Goal: Find specific page/section: Find specific page/section

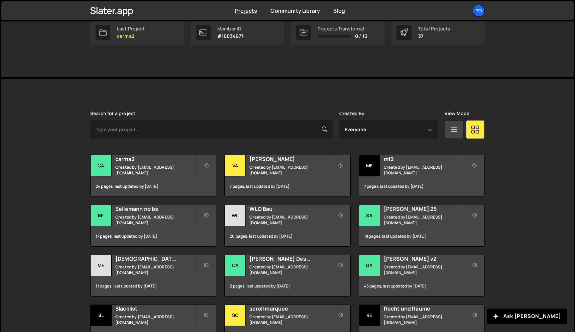
scroll to position [115, 0]
click at [410, 162] on h2 "mf2" at bounding box center [424, 158] width 81 height 7
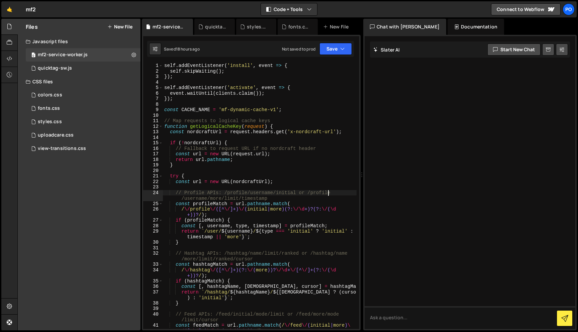
click at [330, 194] on div "self . addEventListener ( 'install' , event => { self . skipWaiting ( ) ; }) ; …" at bounding box center [260, 201] width 194 height 277
type textarea "});"
